Goal: Transaction & Acquisition: Obtain resource

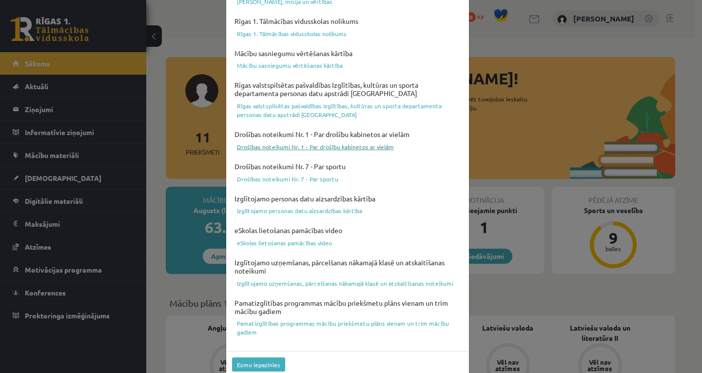
scroll to position [329, 0]
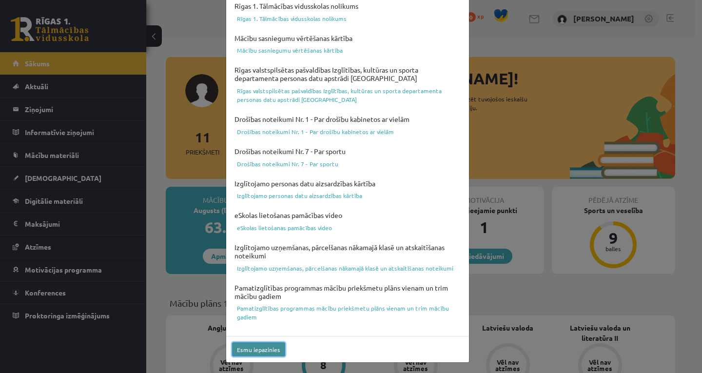
click at [264, 348] on button "Esmu iepazinies" at bounding box center [258, 349] width 53 height 14
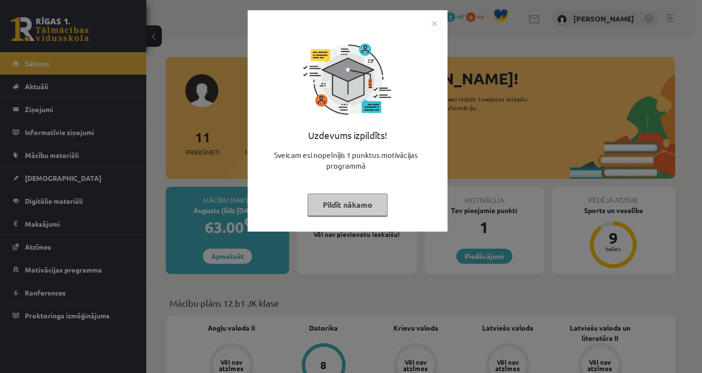
click at [434, 19] on img "Close" at bounding box center [434, 23] width 15 height 15
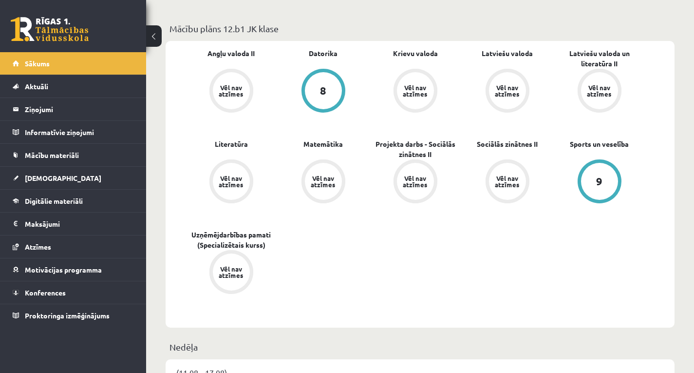
scroll to position [146, 0]
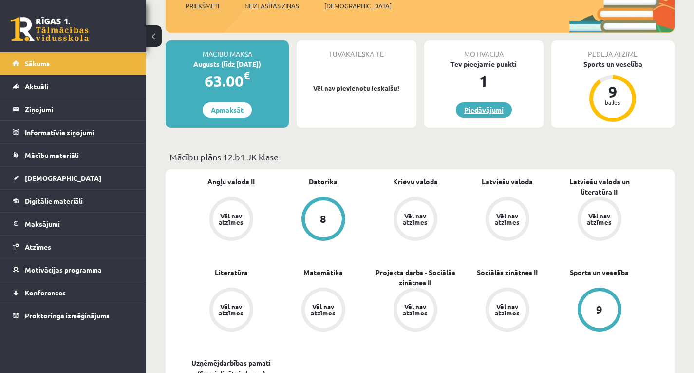
click at [482, 107] on link "Piedāvājumi" at bounding box center [484, 109] width 56 height 15
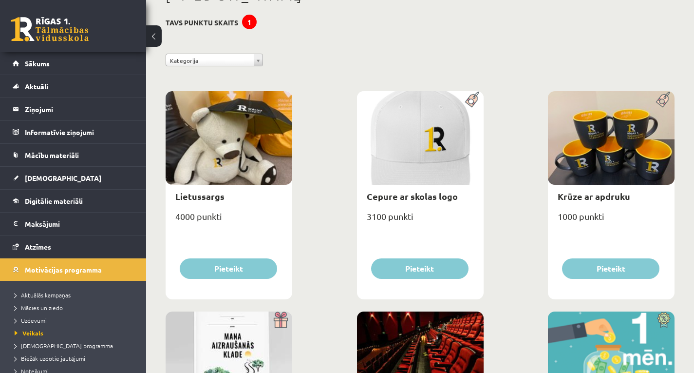
scroll to position [195, 0]
